Goal: Task Accomplishment & Management: Manage account settings

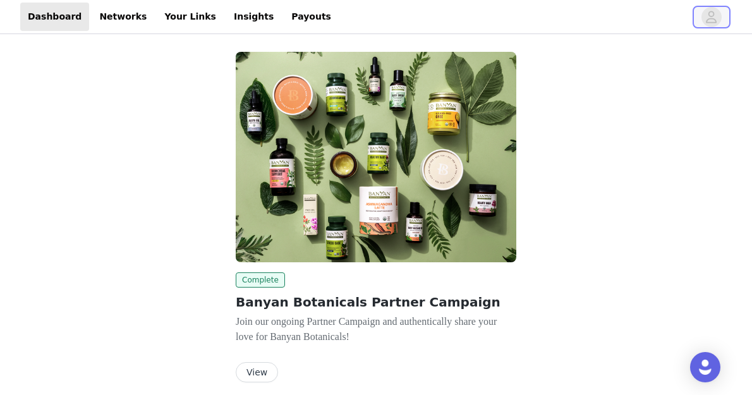
click at [714, 14] on icon "avatar" at bounding box center [712, 17] width 11 height 12
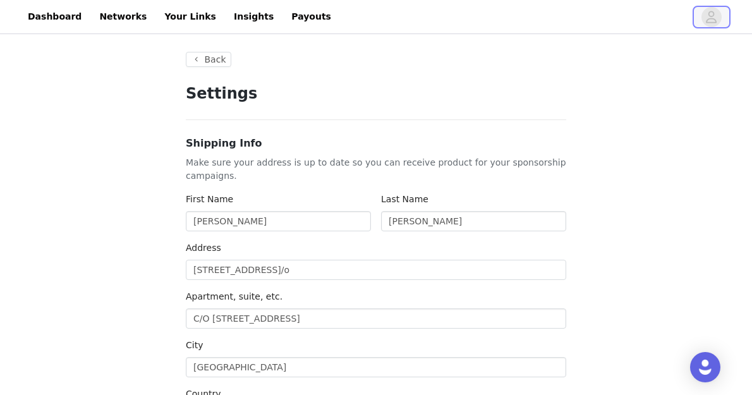
type input "+1 ([GEOGRAPHIC_DATA])"
click at [166, 16] on link "Your Links" at bounding box center [190, 17] width 67 height 28
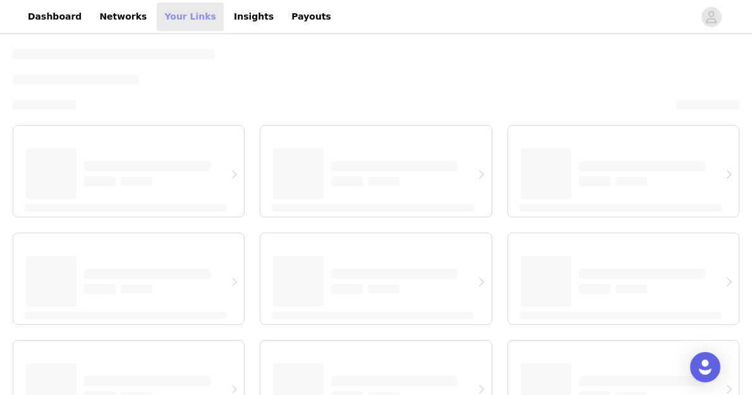
select select "12"
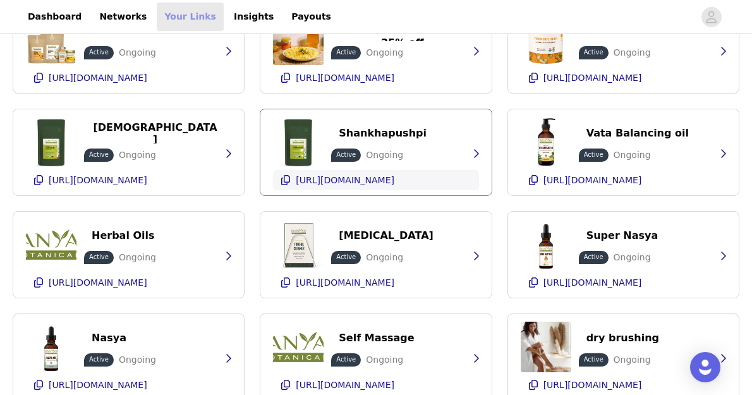
scroll to position [111, 0]
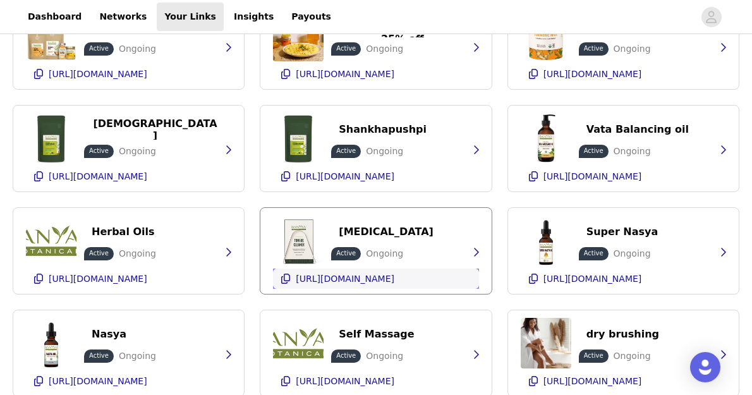
click at [288, 276] on icon "button" at bounding box center [286, 279] width 10 height 10
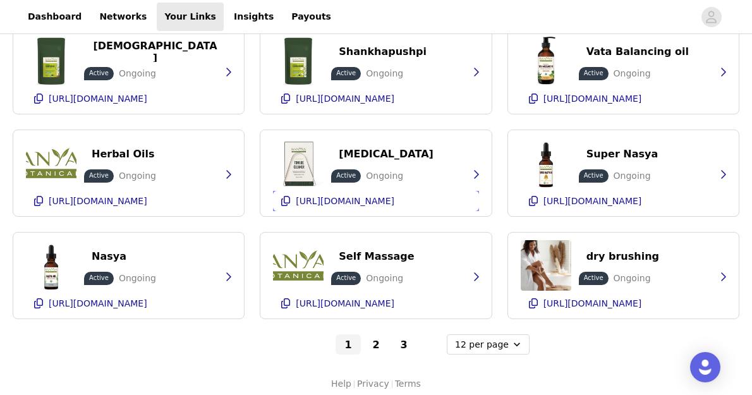
scroll to position [189, 0]
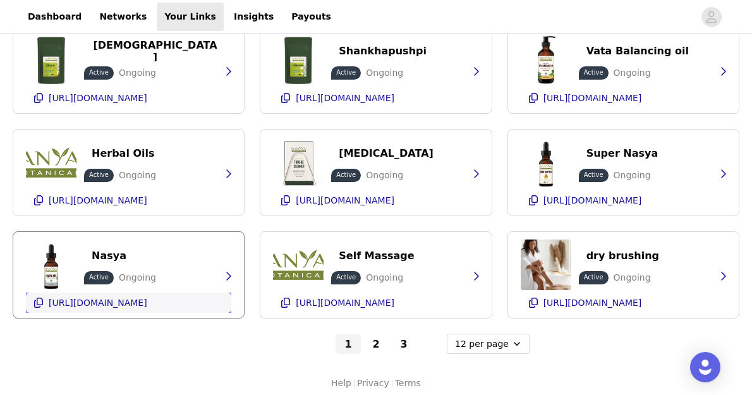
click at [36, 300] on icon "button" at bounding box center [38, 303] width 10 height 10
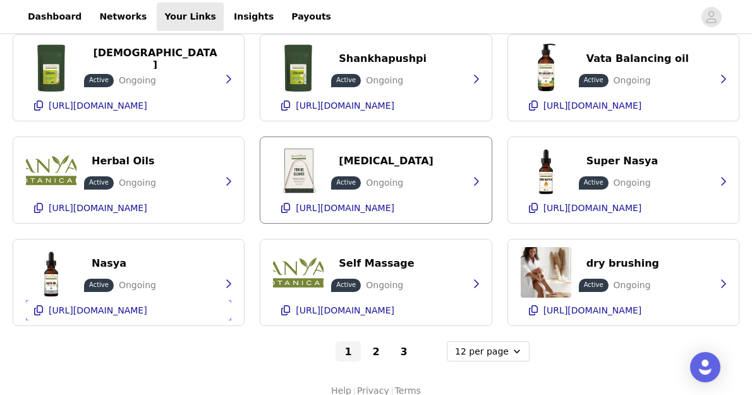
scroll to position [197, 0]
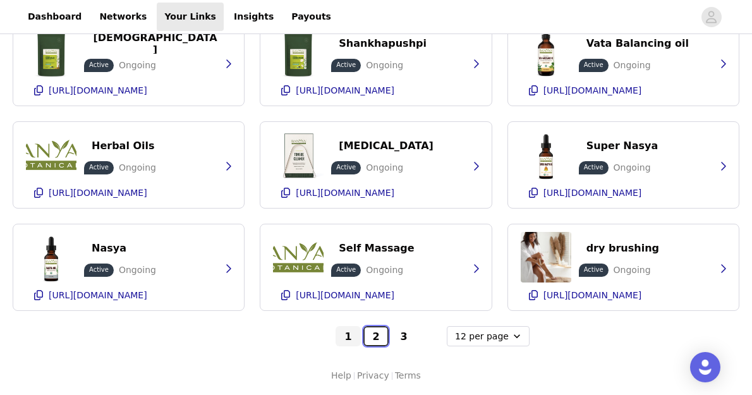
click at [372, 336] on button "2" at bounding box center [375, 336] width 25 height 20
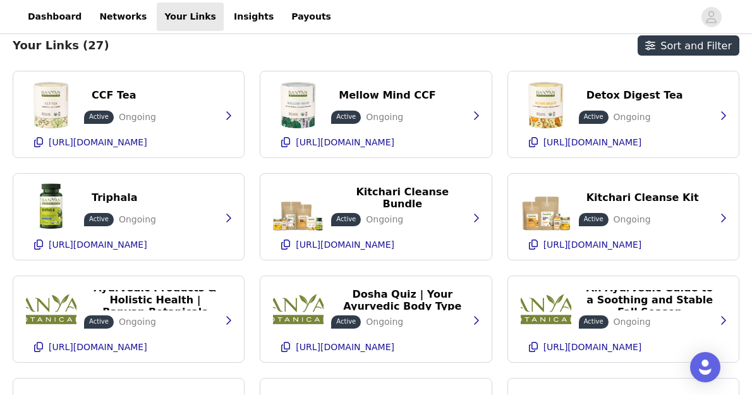
scroll to position [39, 0]
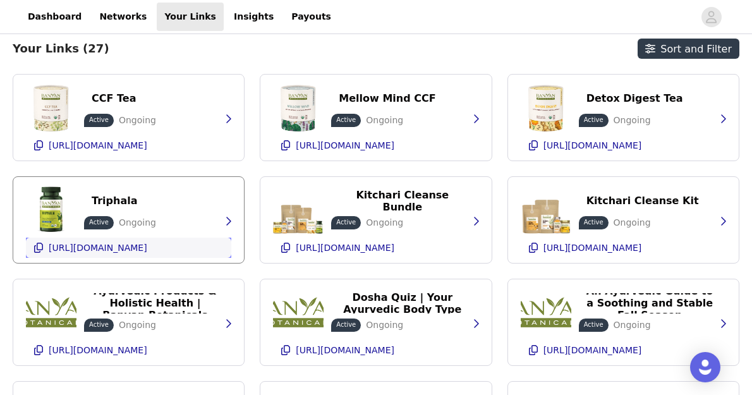
click at [39, 246] on icon "button" at bounding box center [38, 248] width 10 height 10
click at [43, 143] on icon "button" at bounding box center [38, 145] width 10 height 10
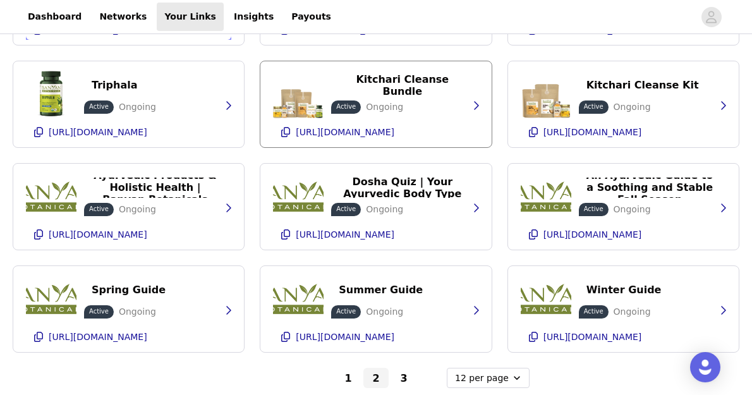
scroll to position [197, 0]
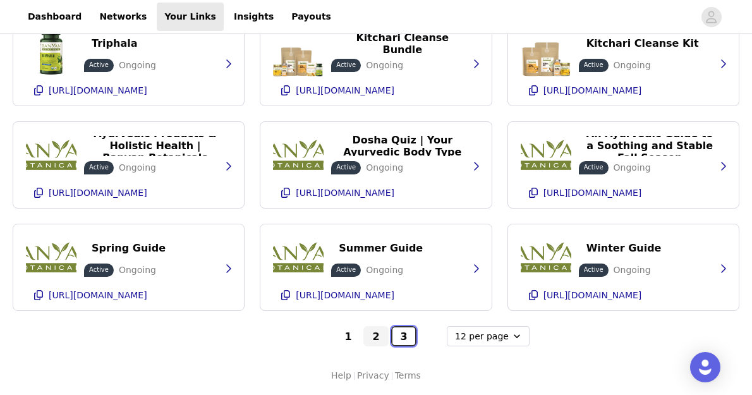
click at [403, 339] on button "3" at bounding box center [403, 336] width 25 height 20
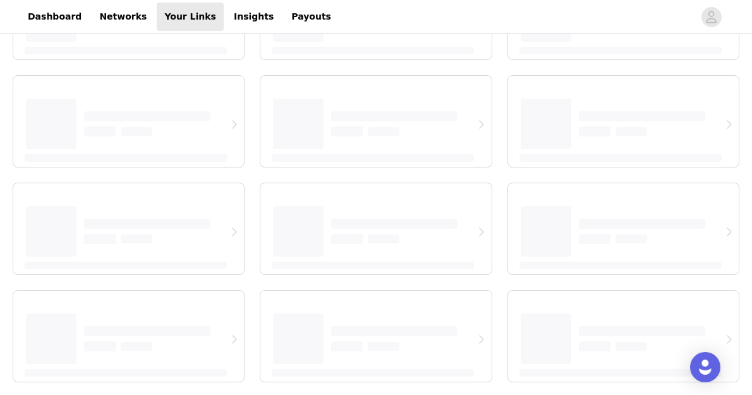
scroll to position [0, 0]
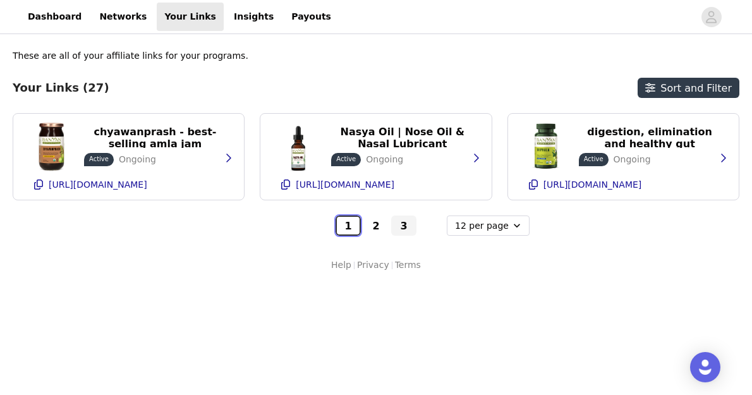
click at [346, 225] on button "1" at bounding box center [348, 226] width 25 height 20
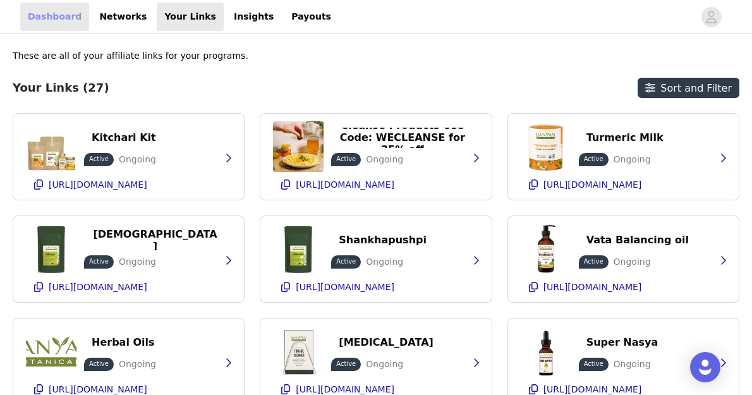
click at [37, 14] on link "Dashboard" at bounding box center [54, 17] width 69 height 28
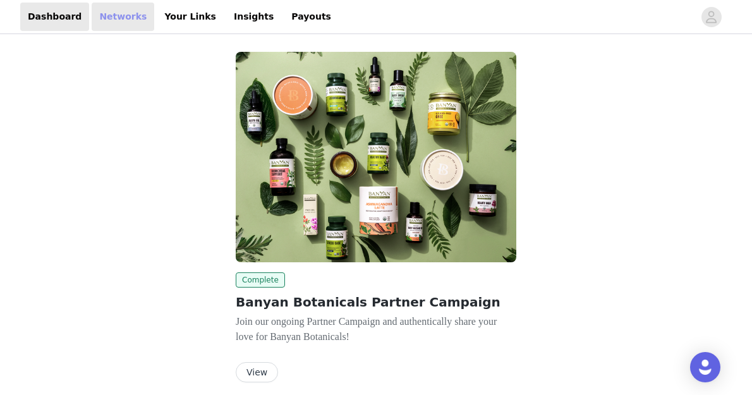
click at [116, 19] on link "Networks" at bounding box center [123, 17] width 63 height 28
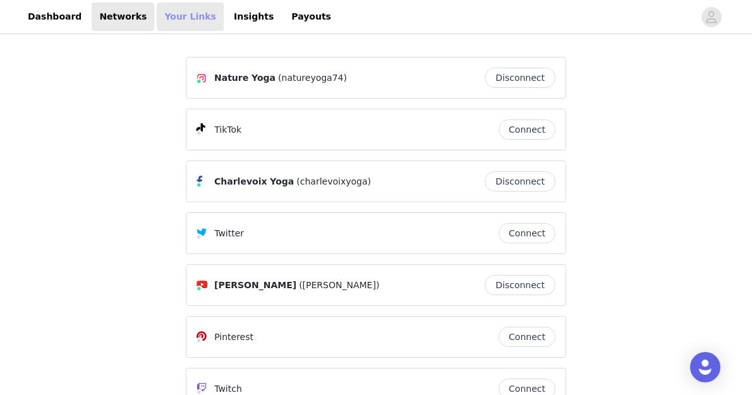
click at [163, 16] on link "Your Links" at bounding box center [190, 17] width 67 height 28
select select "12"
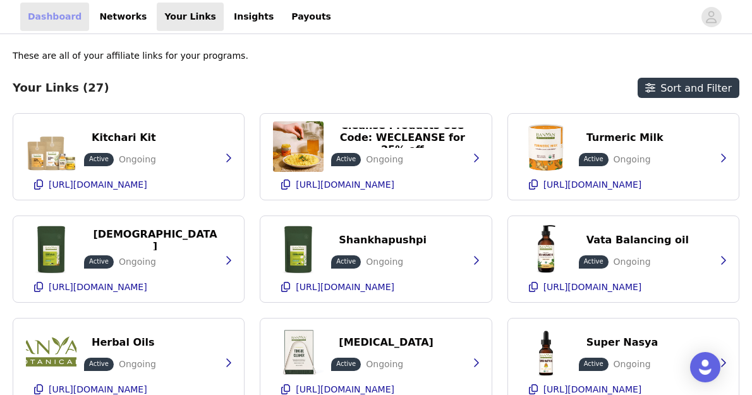
click at [51, 19] on link "Dashboard" at bounding box center [54, 17] width 69 height 28
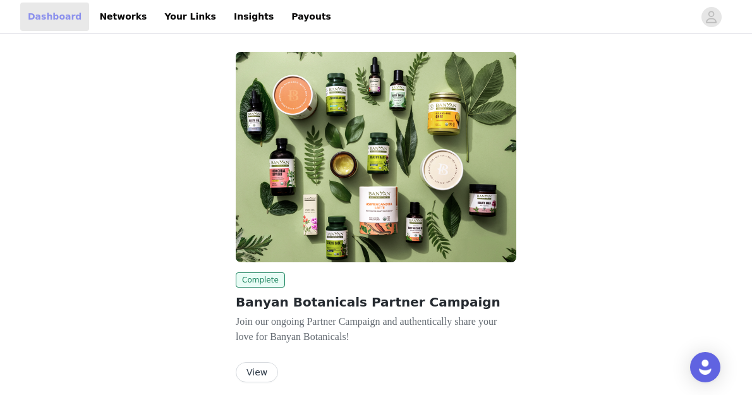
scroll to position [51, 0]
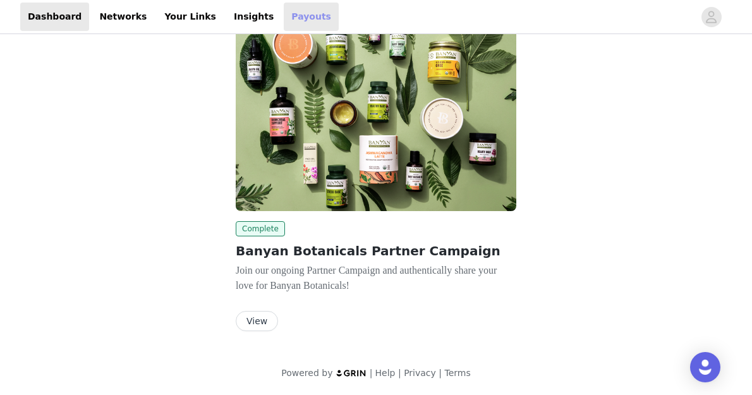
click at [284, 14] on link "Payouts" at bounding box center [311, 17] width 55 height 28
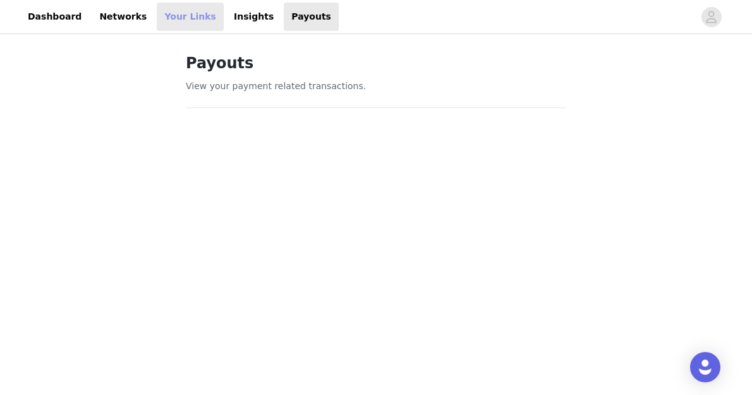
click at [172, 16] on link "Your Links" at bounding box center [190, 17] width 67 height 28
select select "12"
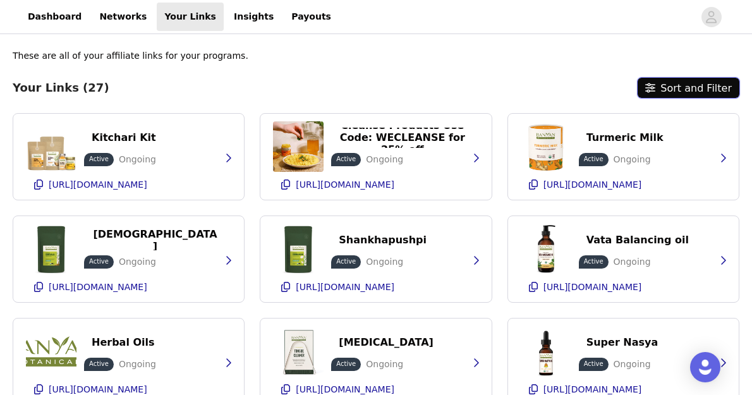
click at [681, 89] on button "Sort and Filter" at bounding box center [689, 88] width 102 height 20
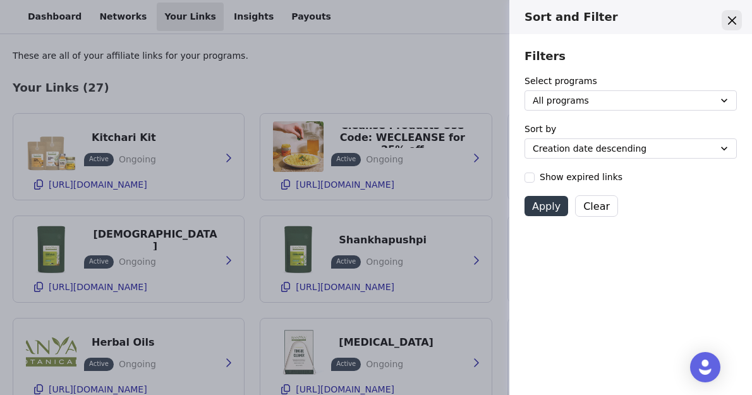
click at [731, 13] on button "Close" at bounding box center [732, 20] width 20 height 20
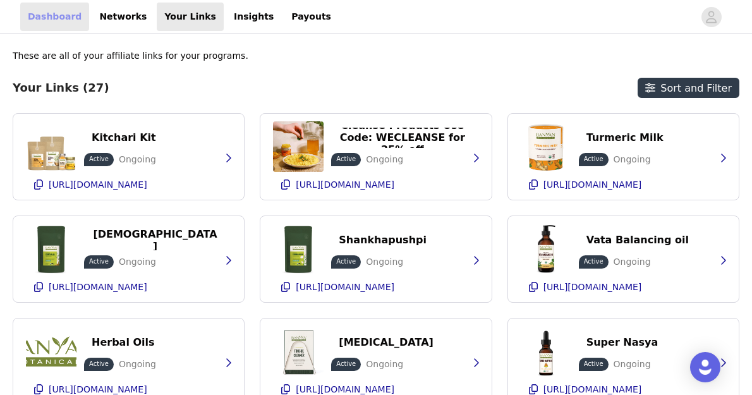
click at [47, 16] on link "Dashboard" at bounding box center [54, 17] width 69 height 28
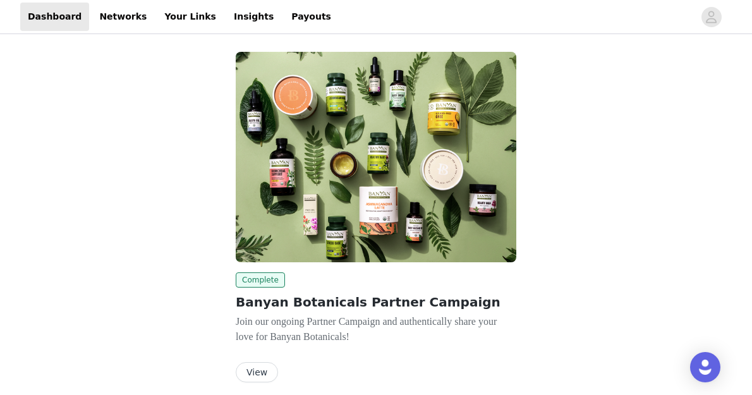
click at [255, 368] on button "View" at bounding box center [257, 372] width 42 height 20
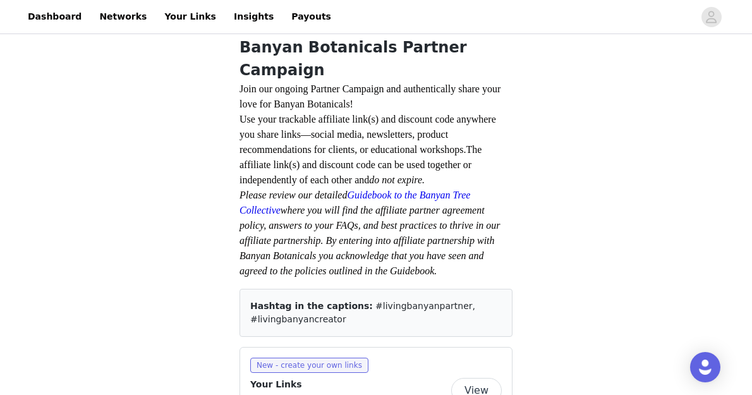
scroll to position [315, 0]
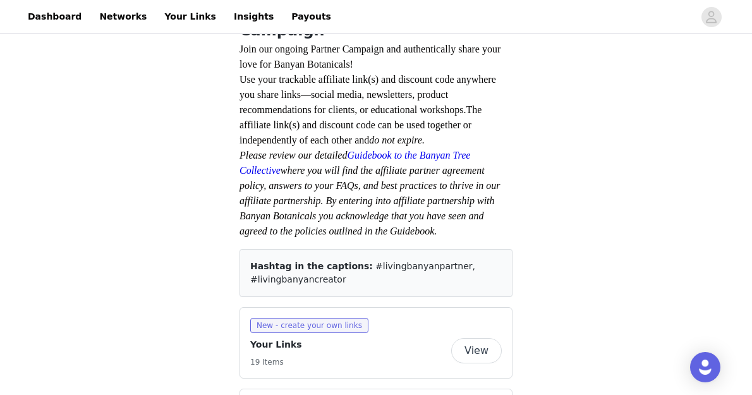
click at [472, 338] on button "View" at bounding box center [476, 350] width 51 height 25
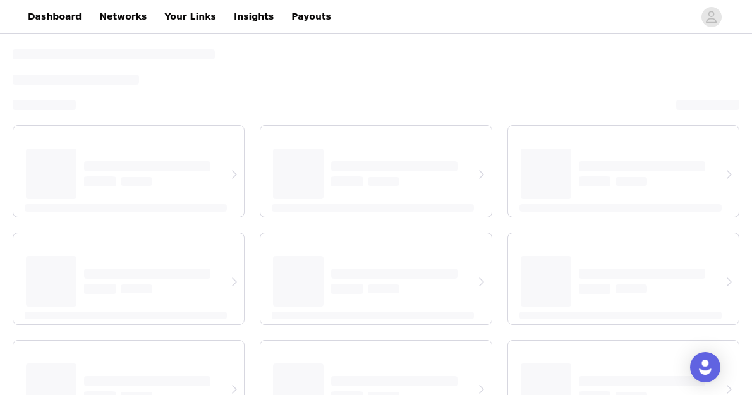
select select "12"
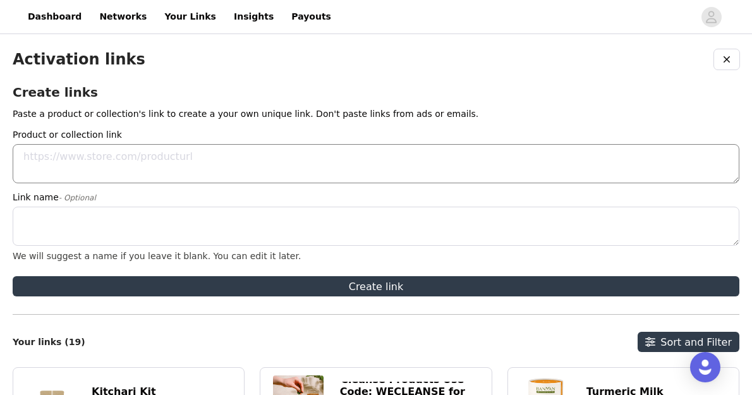
click at [61, 159] on textarea "Product or collection link" at bounding box center [376, 163] width 727 height 39
click at [27, 218] on textarea "Link name - Optional" at bounding box center [376, 226] width 727 height 39
drag, startPoint x: 90, startPoint y: 155, endPoint x: 9, endPoint y: 162, distance: 81.3
paste textarea "[URL][DOMAIN_NAME]"
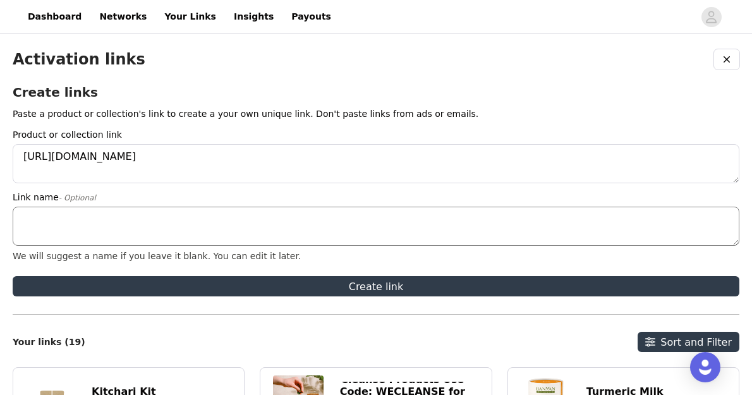
type textarea "[URL][DOMAIN_NAME]"
click at [61, 221] on textarea "Link name - Optional" at bounding box center [376, 226] width 727 height 39
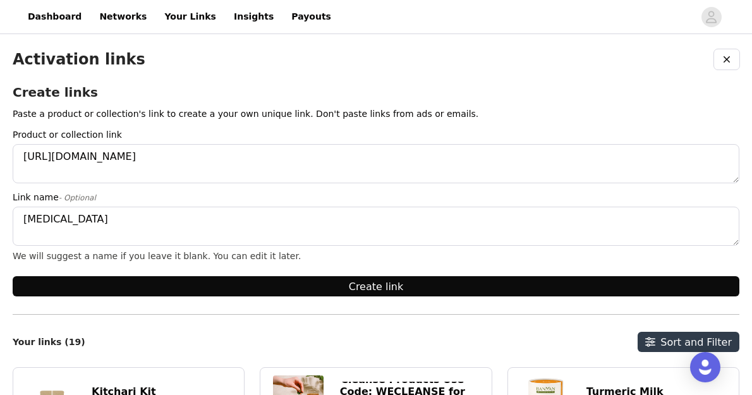
type textarea "[MEDICAL_DATA]"
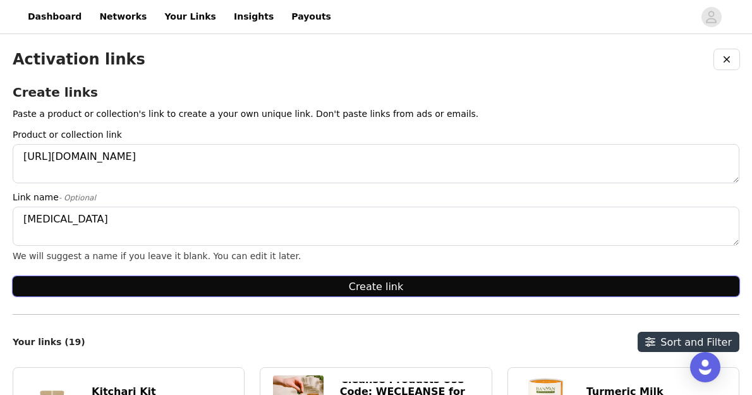
click at [369, 288] on button "Create link" at bounding box center [376, 286] width 727 height 20
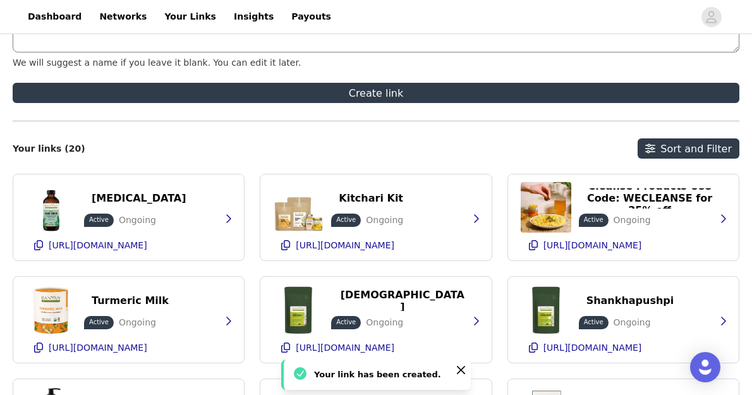
scroll to position [196, 0]
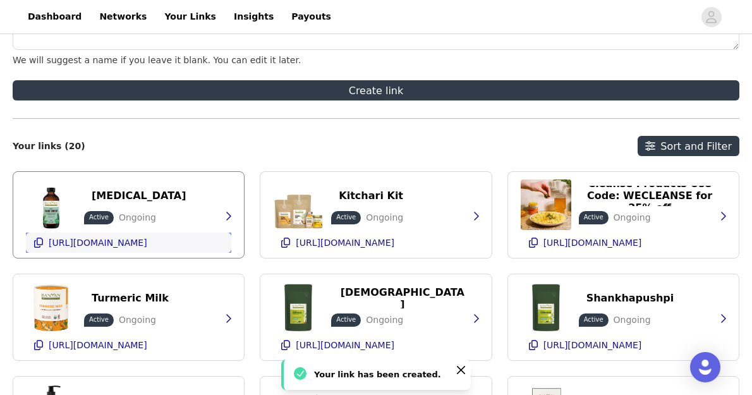
click at [42, 243] on icon "button" at bounding box center [38, 243] width 9 height 10
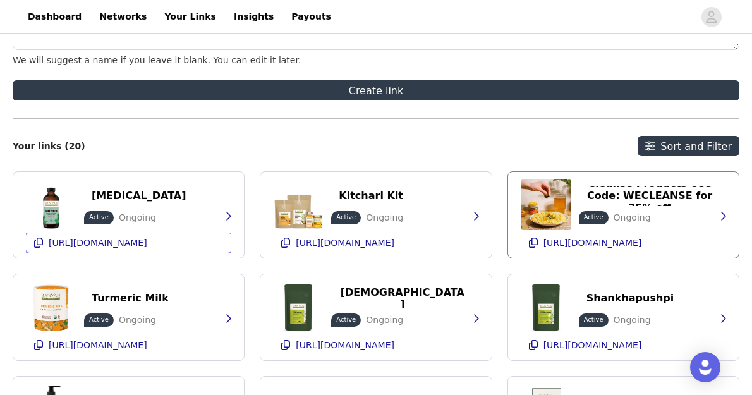
scroll to position [0, 0]
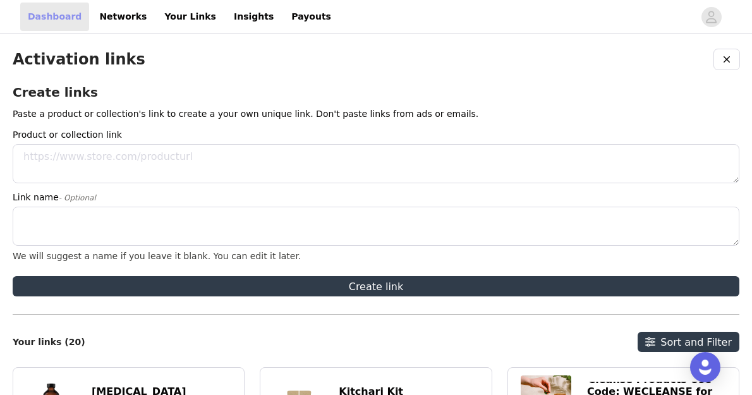
click at [47, 20] on link "Dashboard" at bounding box center [54, 17] width 69 height 28
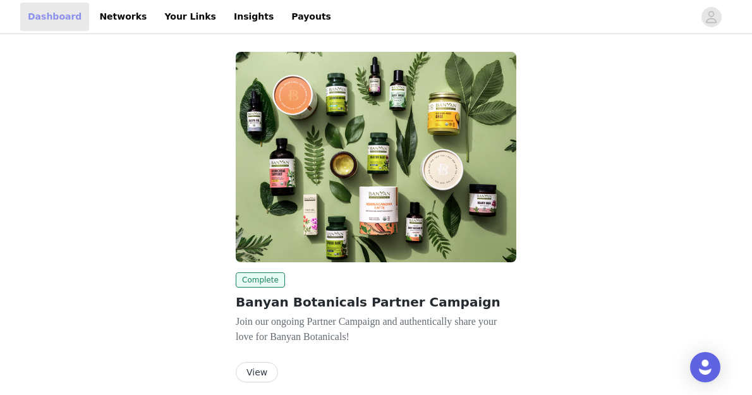
scroll to position [51, 0]
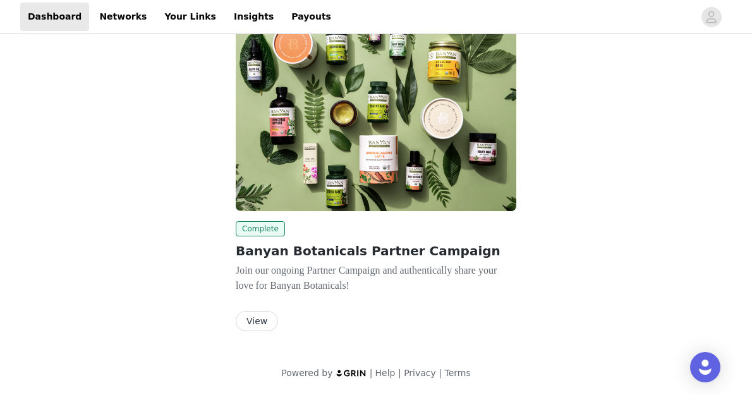
click at [259, 322] on button "View" at bounding box center [257, 321] width 42 height 20
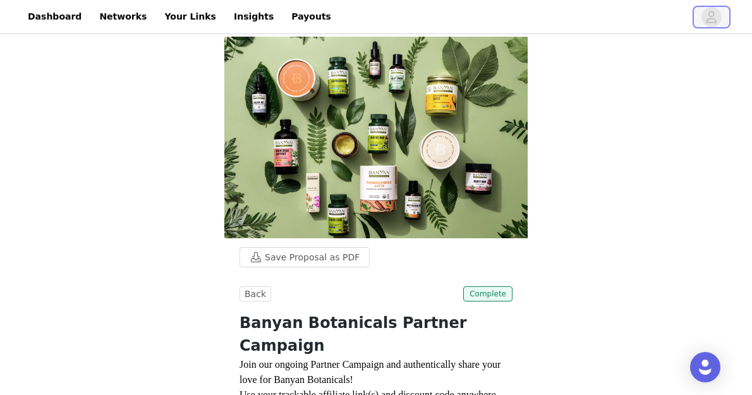
click at [713, 16] on icon "avatar" at bounding box center [711, 17] width 12 height 20
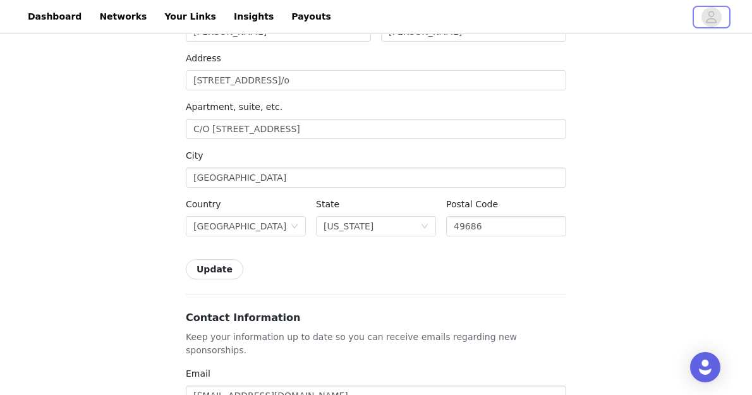
scroll to position [194, 0]
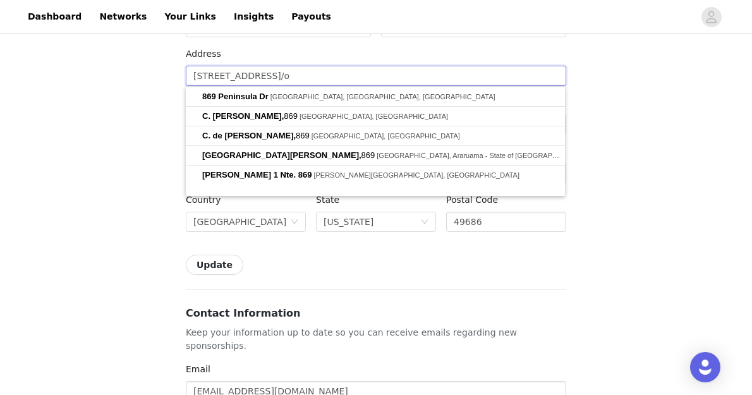
drag, startPoint x: 293, startPoint y: 75, endPoint x: 173, endPoint y: 66, distance: 120.4
type input "1"
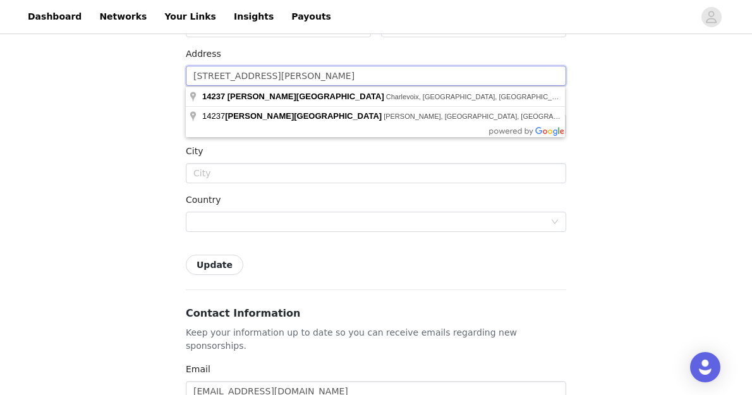
type input "[STREET_ADDRESS][PERSON_NAME]"
click at [360, 43] on div "First Name [PERSON_NAME]" at bounding box center [278, 23] width 195 height 49
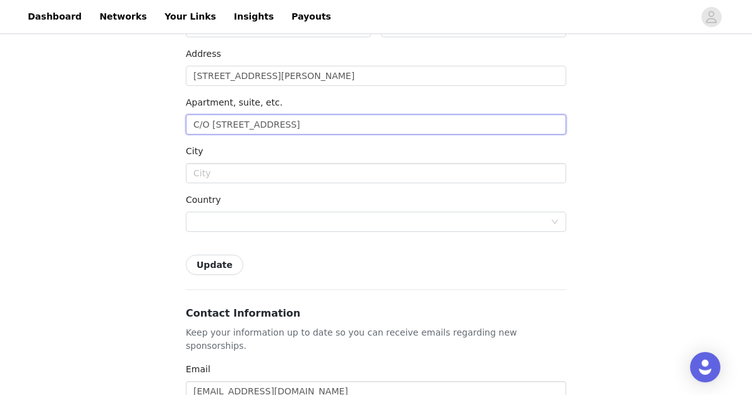
click at [257, 121] on input "C/O [STREET_ADDRESS]" at bounding box center [376, 124] width 380 height 20
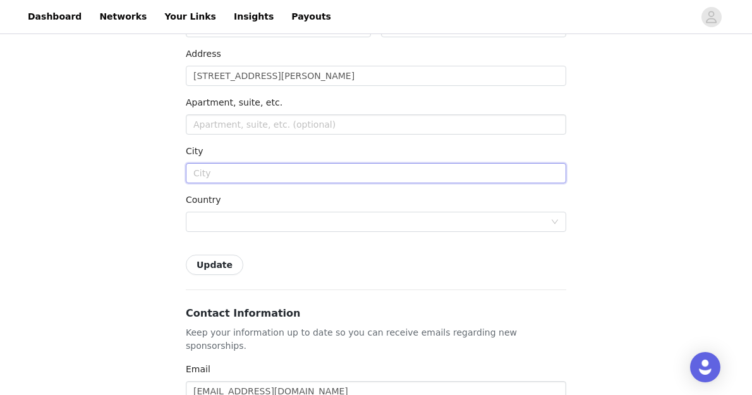
click at [231, 175] on input "text" at bounding box center [376, 173] width 380 height 20
type input "Charlevoix"
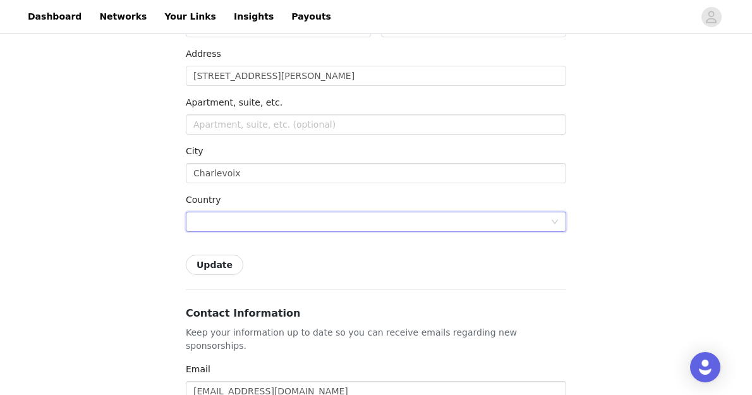
click at [248, 219] on div at bounding box center [371, 221] width 357 height 19
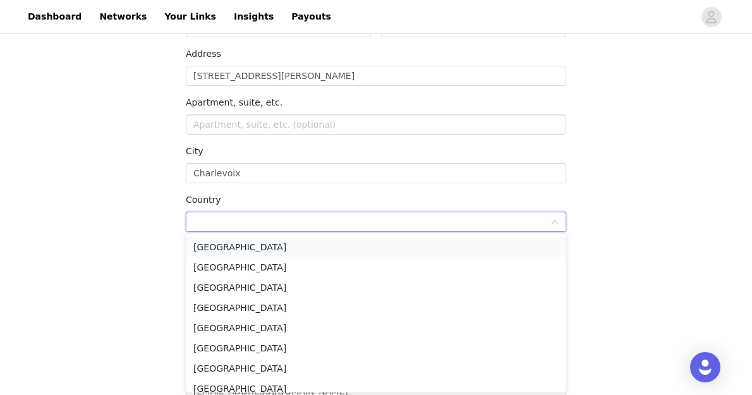
click at [238, 247] on li "[GEOGRAPHIC_DATA]" at bounding box center [376, 247] width 380 height 20
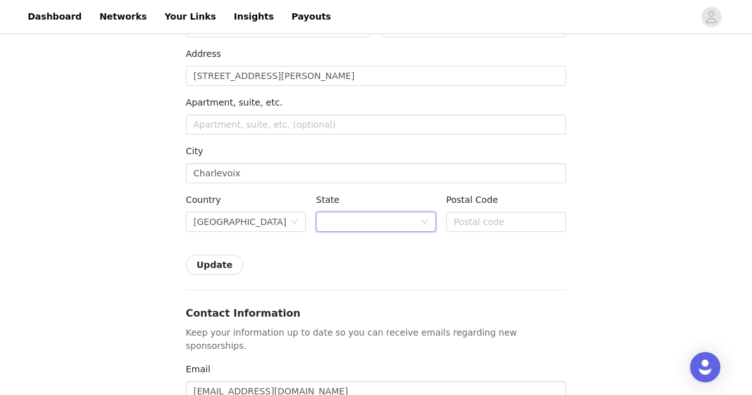
click at [328, 224] on div at bounding box center [372, 221] width 97 height 19
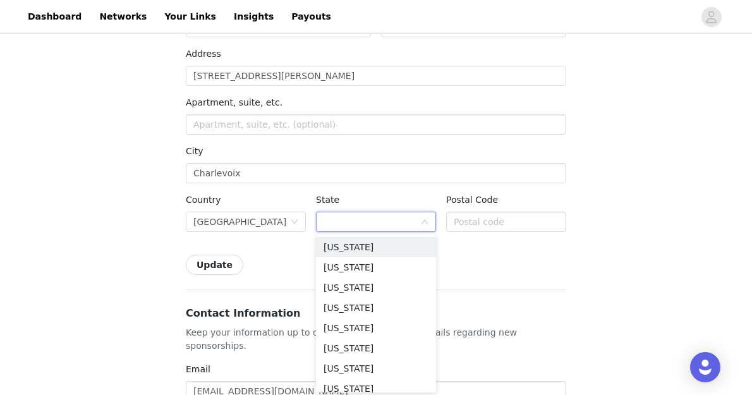
type input "m"
click at [347, 270] on li "[US_STATE]" at bounding box center [376, 269] width 120 height 20
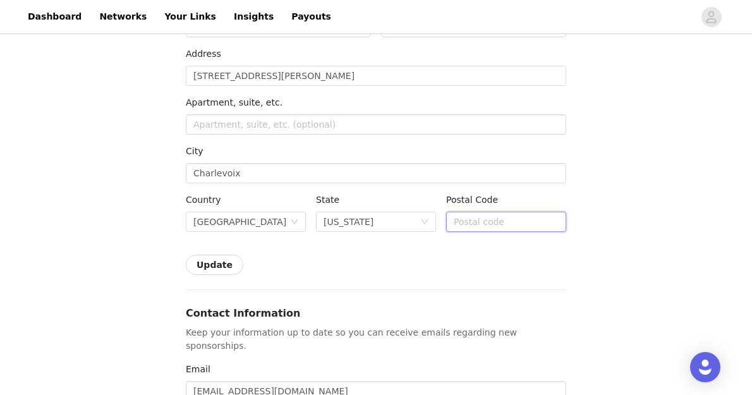
click at [477, 224] on input "text" at bounding box center [506, 222] width 120 height 20
type input "49720"
click at [216, 264] on button "Update" at bounding box center [215, 265] width 58 height 20
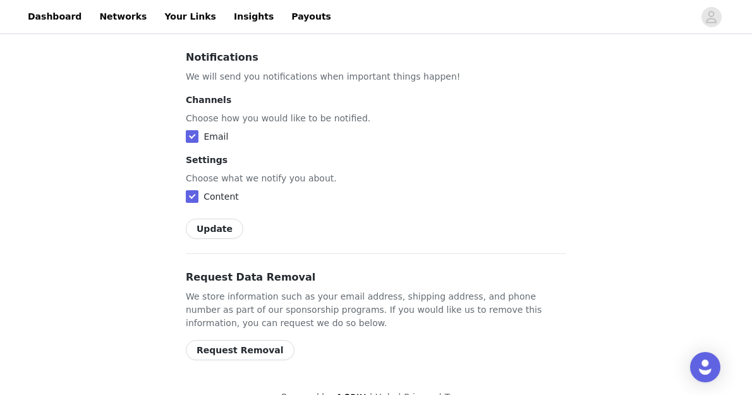
scroll to position [0, 0]
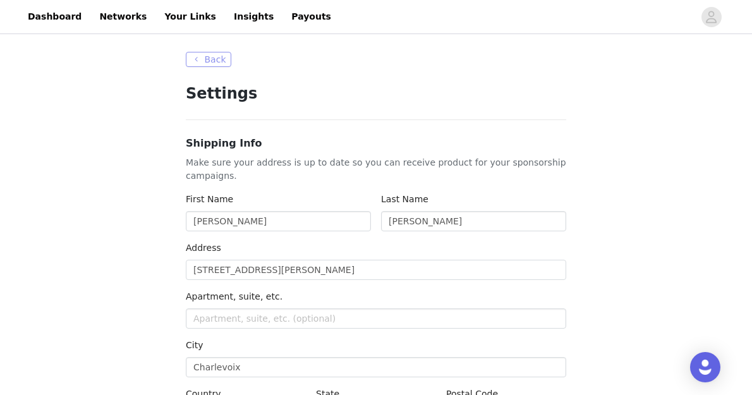
click at [209, 54] on button "Back" at bounding box center [209, 59] width 46 height 15
click at [210, 61] on button "Back" at bounding box center [209, 59] width 46 height 15
